Goal: Transaction & Acquisition: Subscribe to service/newsletter

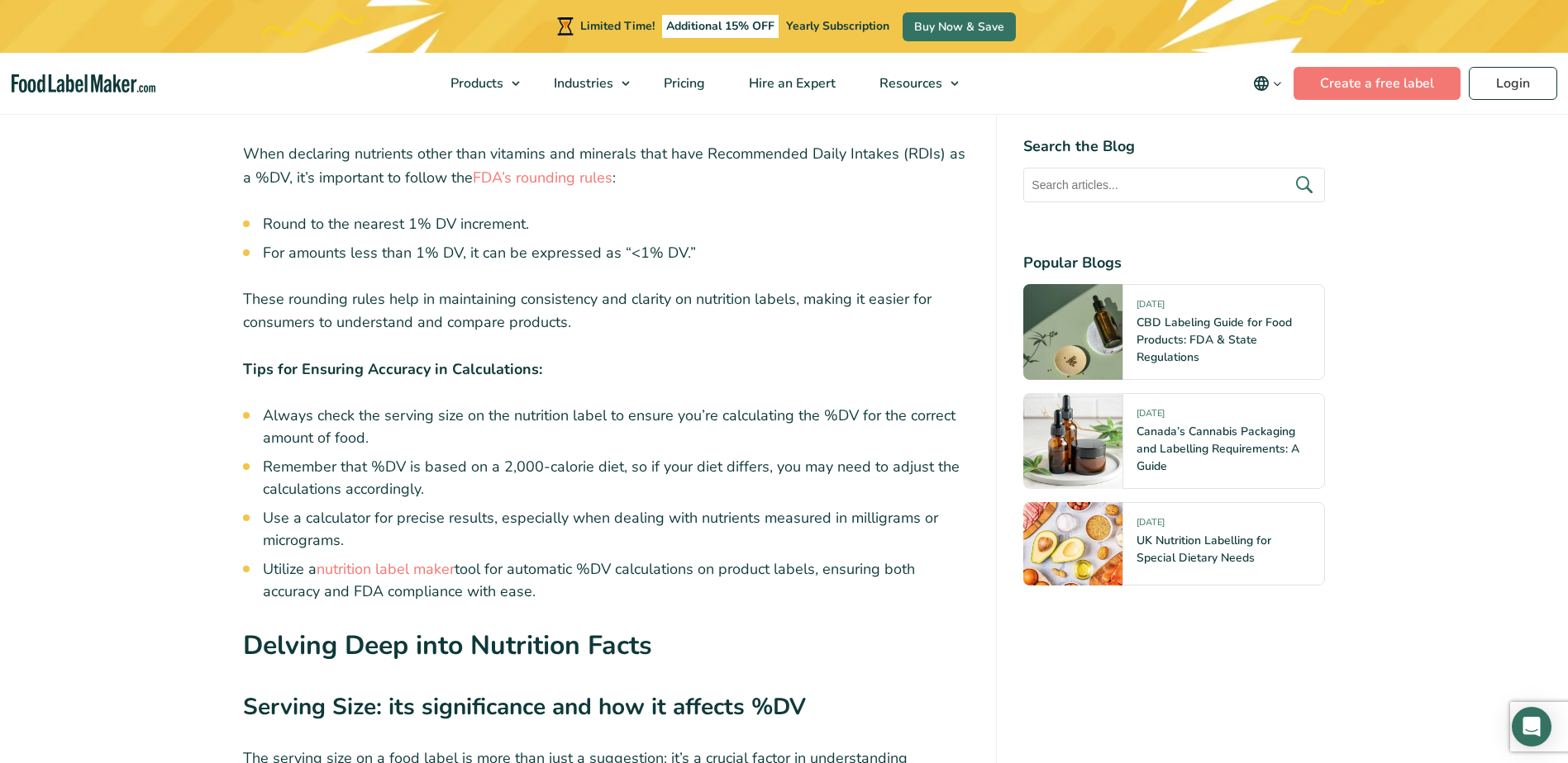
scroll to position [5701, 0]
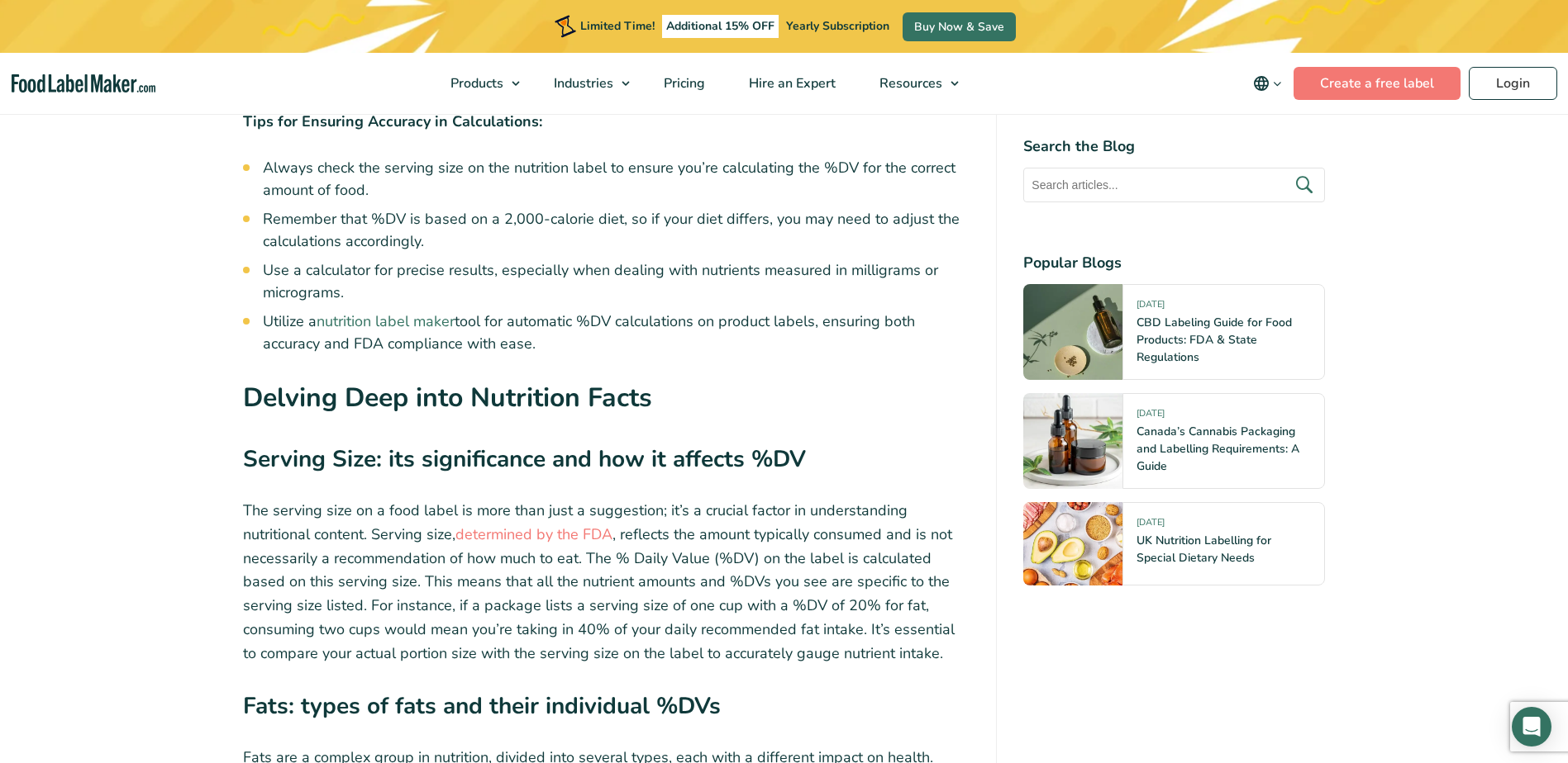
click at [419, 312] on link "nutrition label maker" at bounding box center [385, 321] width 138 height 20
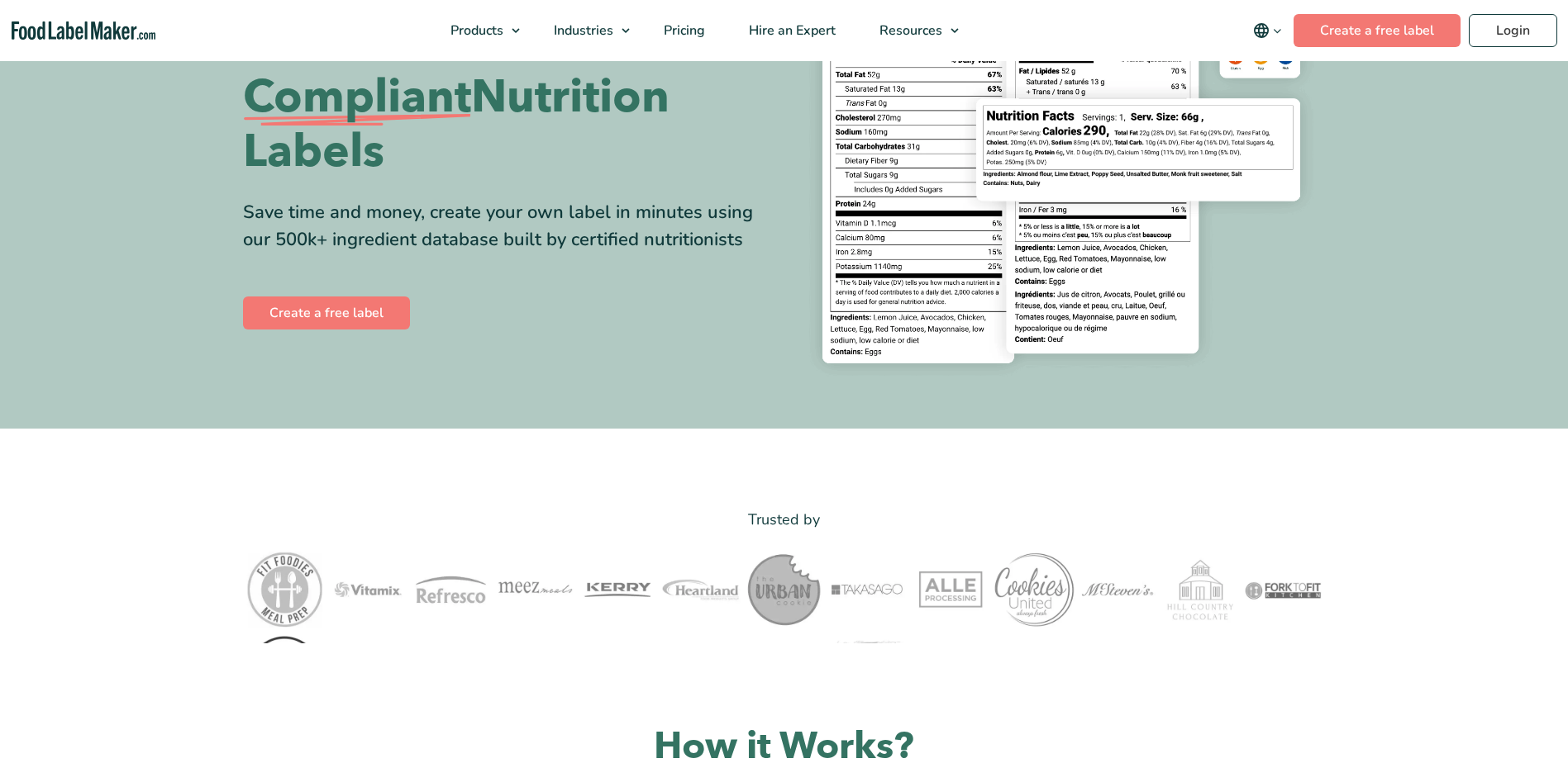
scroll to position [248, 0]
